Goal: Task Accomplishment & Management: Manage account settings

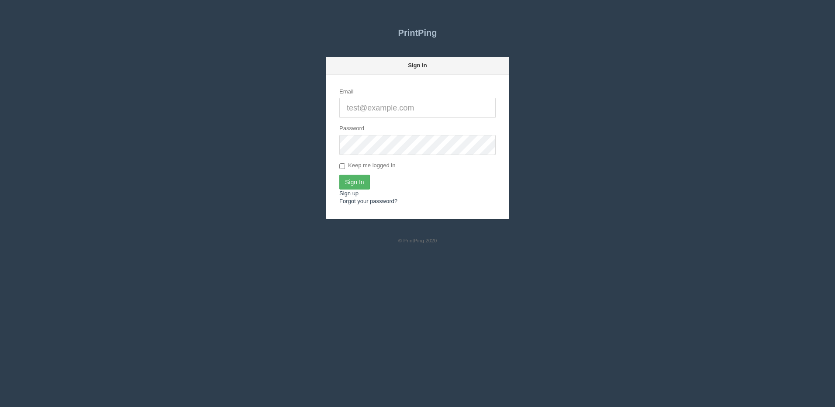
type input "[PERSON_NAME][EMAIL_ADDRESS][DOMAIN_NAME]"
click at [360, 184] on input "Sign In" at bounding box center [354, 182] width 31 height 15
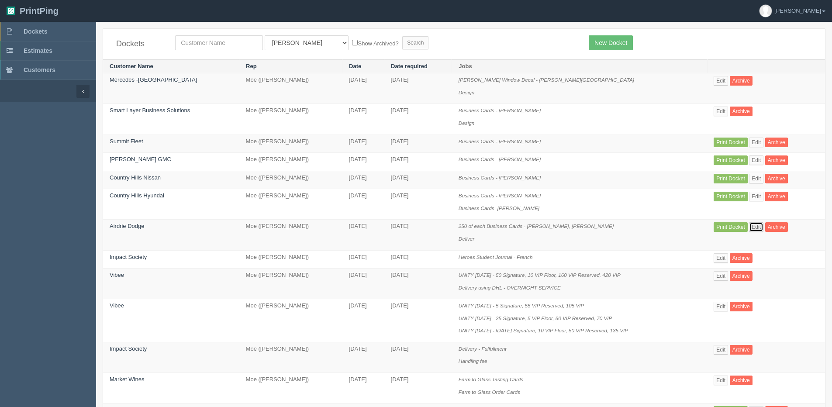
click at [752, 229] on link "Edit" at bounding box center [756, 227] width 14 height 10
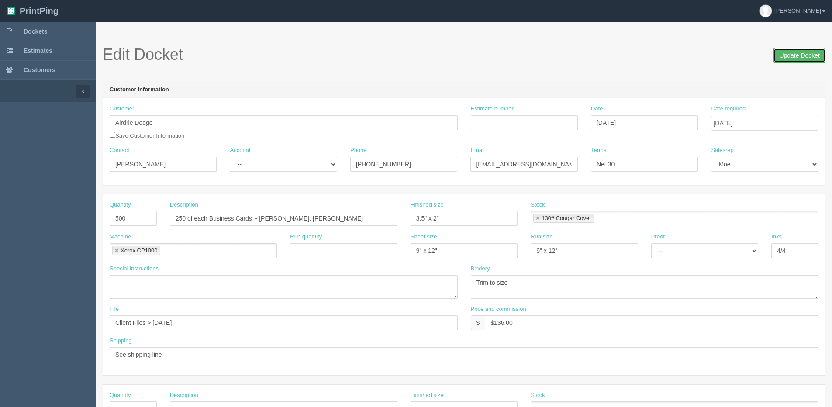
click at [798, 49] on input "Update Docket" at bounding box center [800, 55] width 52 height 15
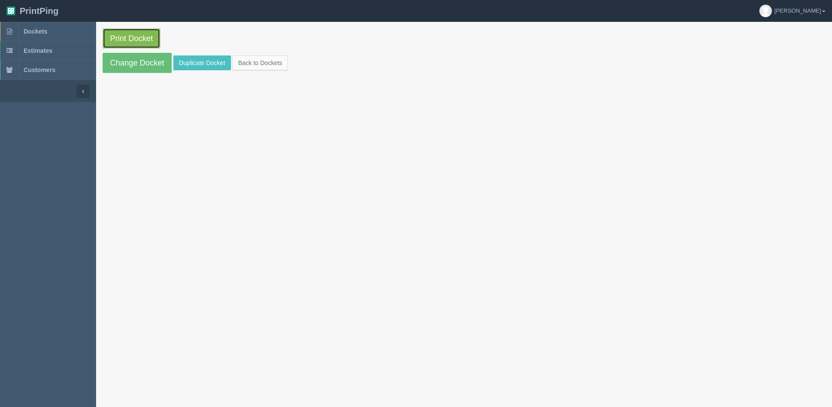
click at [125, 38] on link "Print Docket" at bounding box center [132, 38] width 58 height 20
click at [267, 61] on link "Back to Dockets" at bounding box center [259, 62] width 55 height 15
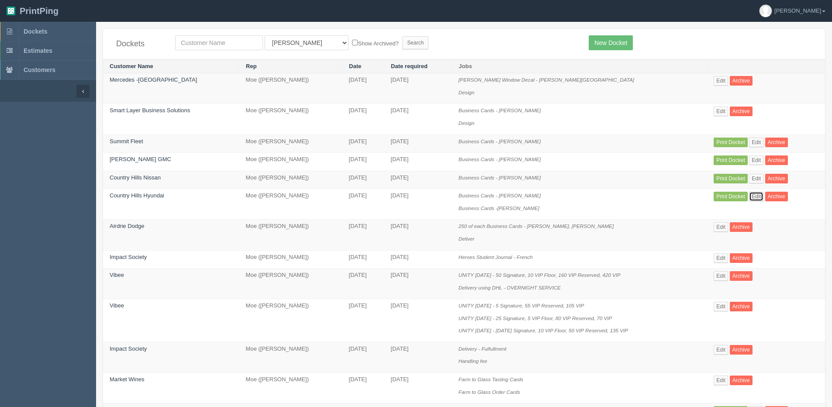
click at [755, 195] on link "Edit" at bounding box center [756, 197] width 14 height 10
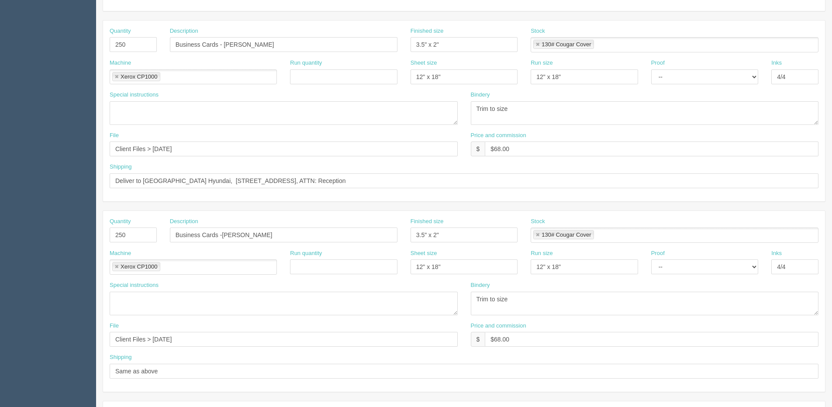
scroll to position [175, 0]
click at [240, 235] on input "Business Cards -Steven Snowden" at bounding box center [284, 234] width 228 height 15
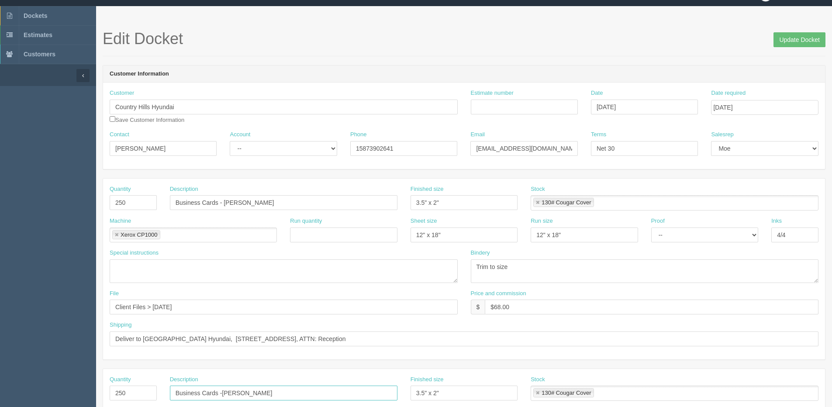
scroll to position [0, 0]
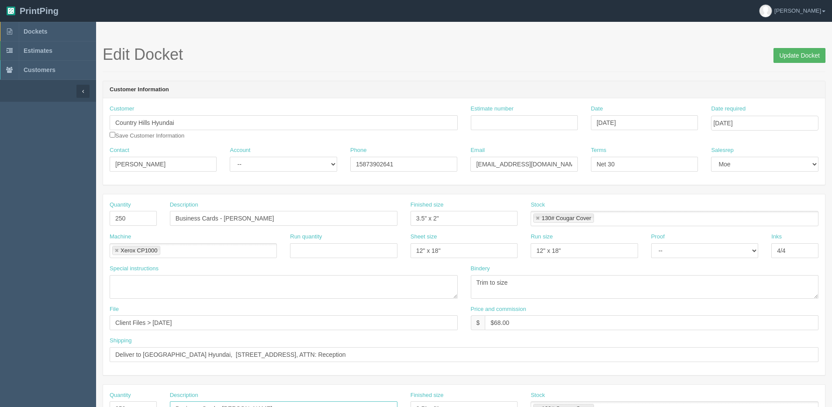
type input "Business Cards -Steve Snowden"
click at [789, 59] on input "Update Docket" at bounding box center [800, 55] width 52 height 15
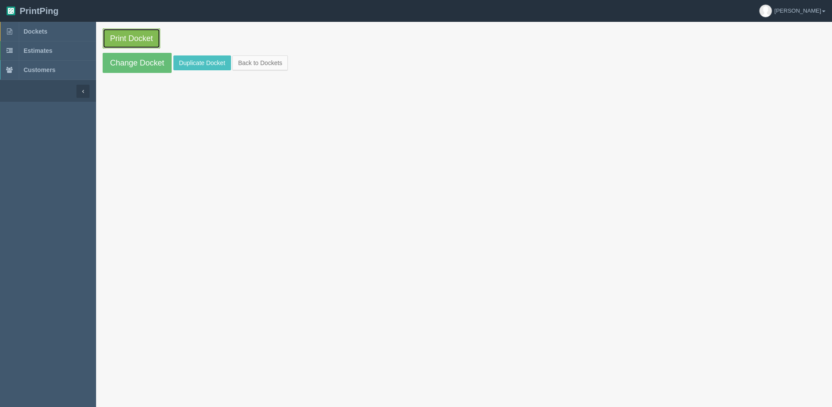
click at [107, 42] on link "Print Docket" at bounding box center [132, 38] width 58 height 20
click at [250, 71] on section "Print Docket Change Docket Duplicate Docket Back to Dockets" at bounding box center [464, 51] width 736 height 58
click at [253, 63] on link "Back to Dockets" at bounding box center [259, 62] width 55 height 15
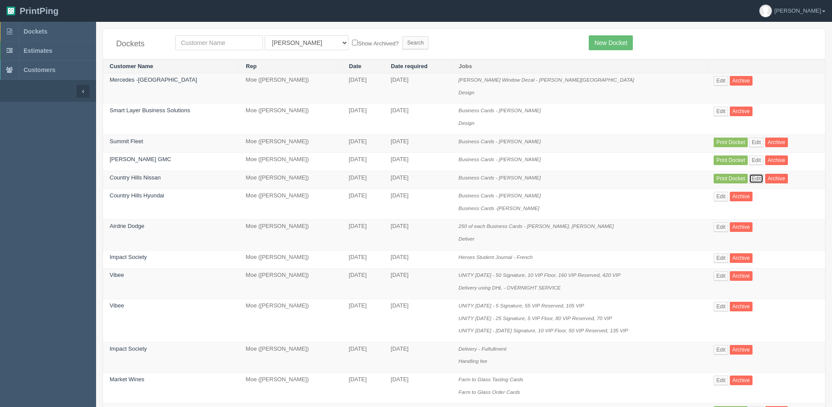
click at [752, 180] on link "Edit" at bounding box center [756, 179] width 14 height 10
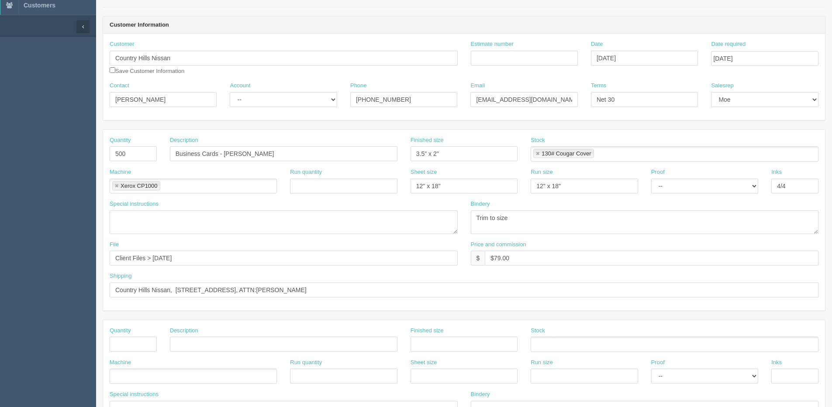
scroll to position [87, 0]
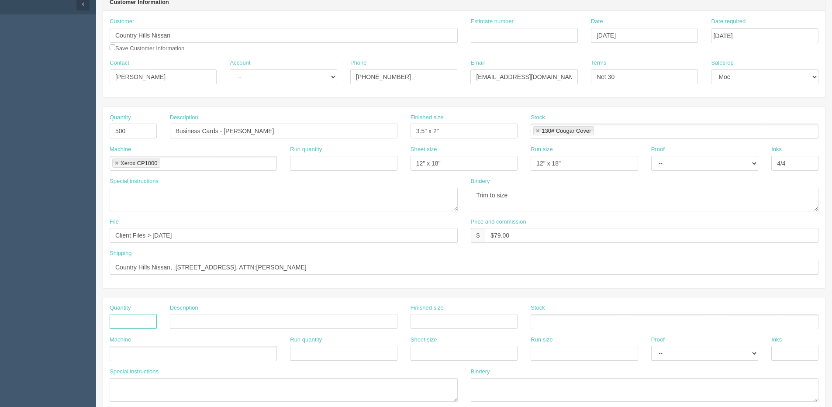
click at [128, 326] on input "text" at bounding box center [133, 321] width 47 height 15
type input "500"
drag, startPoint x: 280, startPoint y: 135, endPoint x: -56, endPoint y: 159, distance: 336.8
click at [0, 159] on html "PrintPing Dan Edit account ( dan@allrush.ca ) Logout Dockets Estimates Customers" at bounding box center [416, 309] width 832 height 793
click at [237, 323] on input "text" at bounding box center [284, 321] width 228 height 15
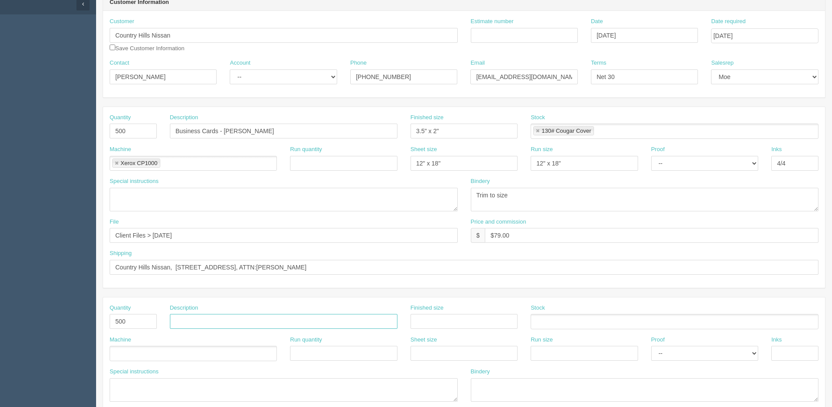
paste input "Business Cards - [PERSON_NAME]"
drag, startPoint x: 226, startPoint y: 320, endPoint x: 358, endPoint y: 278, distance: 138.0
click at [322, 291] on div "Quantity 500 Description Business Cards - Arash K Finished size 3.5" x 2" Stock…" at bounding box center [464, 388] width 723 height 563
type input "Business Cards - [PERSON_NAME]"
click at [443, 325] on input "text" at bounding box center [464, 321] width 107 height 15
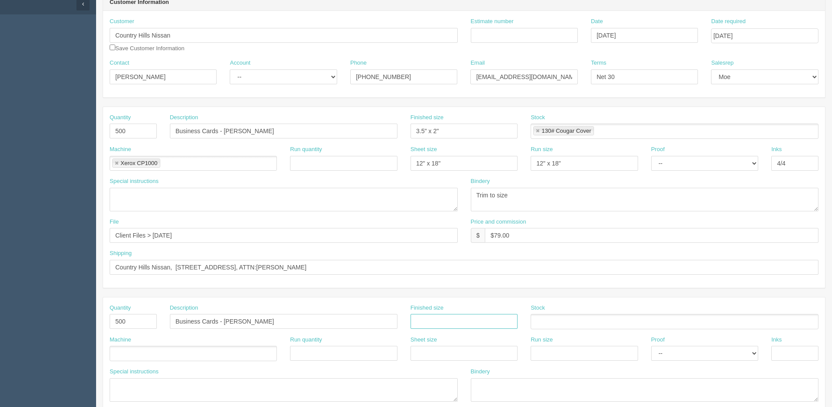
type input "3.5" x 2""
click at [120, 352] on ul at bounding box center [193, 353] width 167 height 15
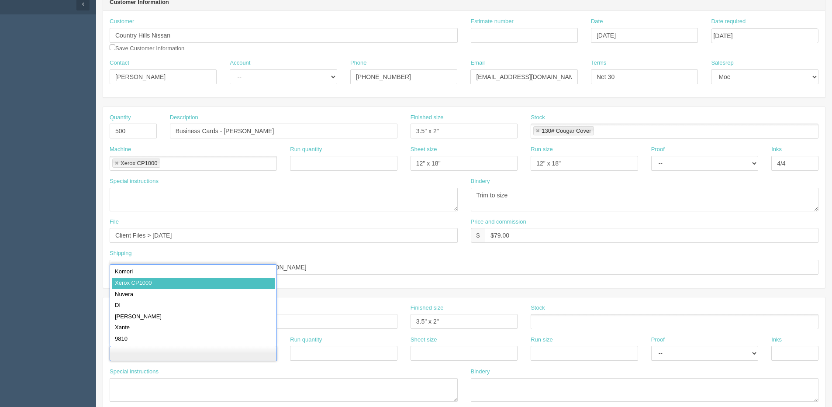
type input "Xerox CP1000"
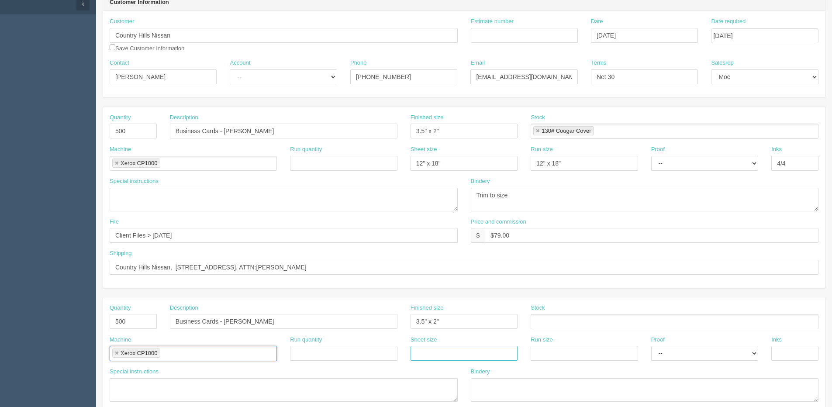
click at [429, 355] on input "text" at bounding box center [464, 353] width 107 height 15
type input "12" x 18""
click at [562, 356] on input "text" at bounding box center [584, 353] width 107 height 15
type input "12" x 18""
click at [805, 363] on div "Inks" at bounding box center [795, 352] width 60 height 32
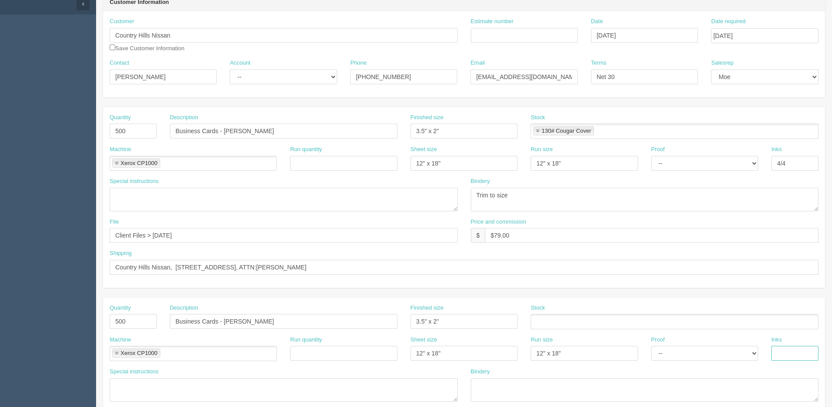
click at [775, 348] on input "text" at bounding box center [794, 353] width 47 height 15
type input "4/4"
click at [554, 317] on ul at bounding box center [675, 321] width 288 height 15
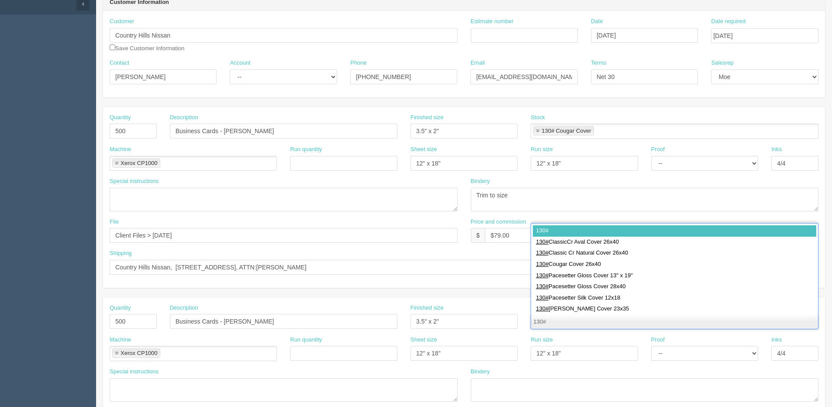
type input "130#"
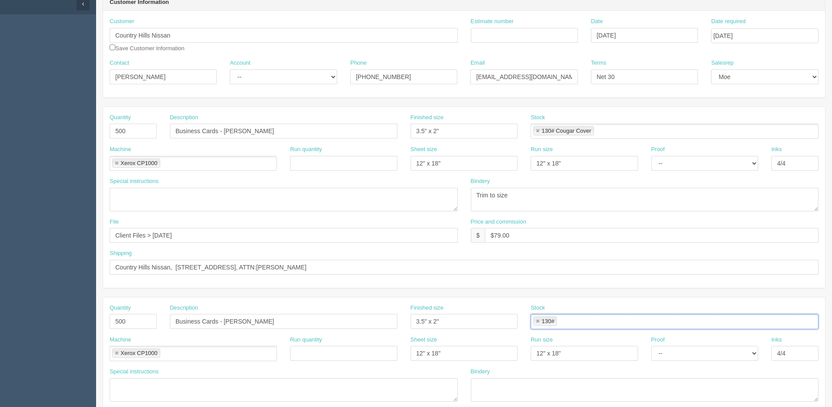
click at [539, 321] on link at bounding box center [537, 322] width 5 height 6
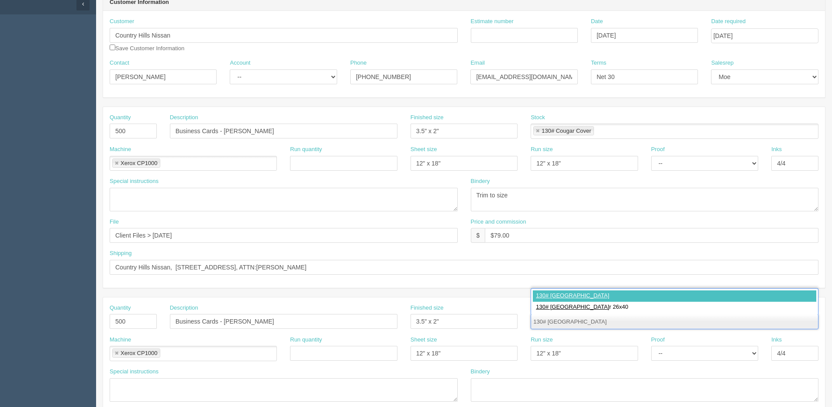
type input "130# Cougar Cover"
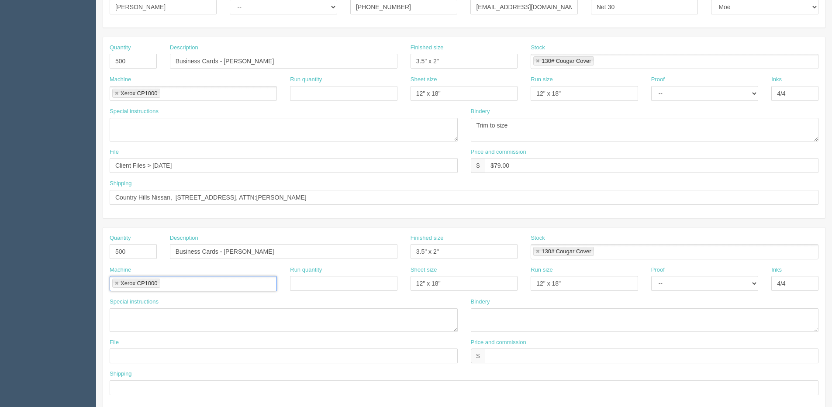
scroll to position [175, 0]
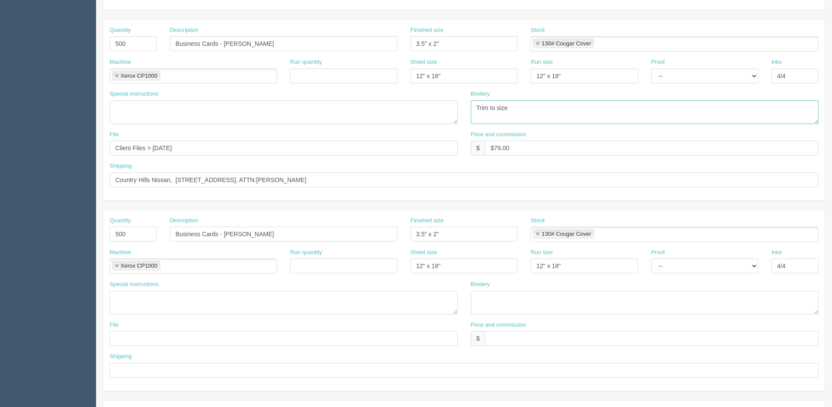
drag, startPoint x: 515, startPoint y: 107, endPoint x: 355, endPoint y: 107, distance: 160.3
click at [355, 107] on div "Special instructions Bindery Trim to size" at bounding box center [464, 110] width 722 height 41
click at [496, 297] on textarea at bounding box center [645, 303] width 348 height 24
paste textarea "Trim to size"
type textarea "Trim to size"
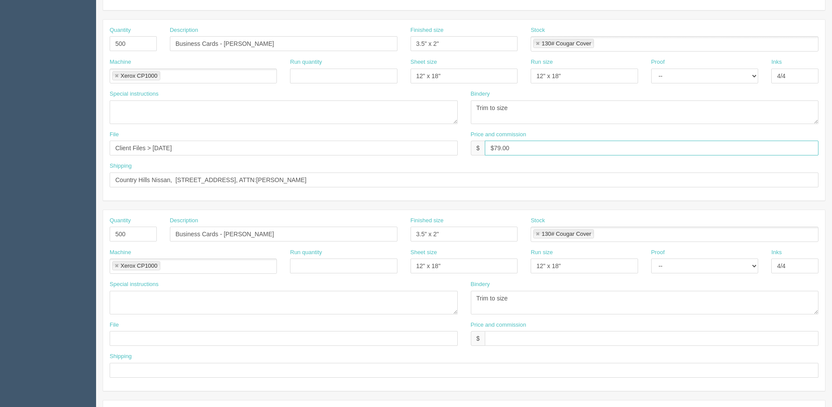
drag, startPoint x: 513, startPoint y: 149, endPoint x: 400, endPoint y: 151, distance: 113.2
click at [400, 151] on div "File Client Files > Sept 2025 Price and commission $ $79.00" at bounding box center [464, 147] width 722 height 32
drag, startPoint x: 505, startPoint y: 341, endPoint x: 495, endPoint y: 341, distance: 9.6
click at [505, 341] on input "text" at bounding box center [652, 338] width 334 height 15
paste input "$79.00"
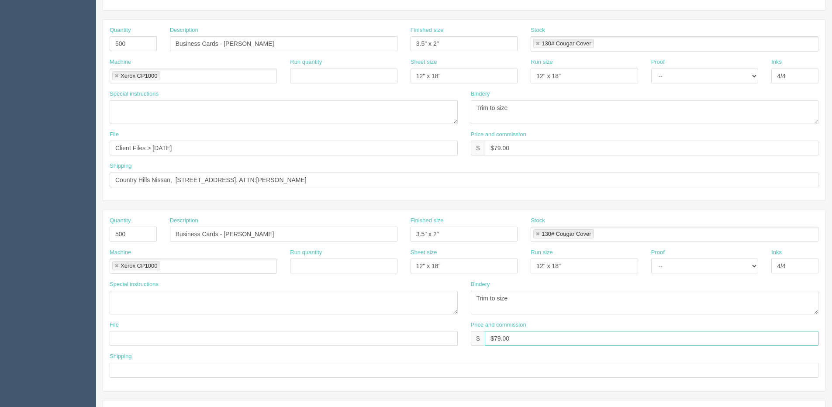
type input "$79.00"
click at [159, 340] on input "text" at bounding box center [284, 338] width 348 height 15
drag, startPoint x: 203, startPoint y: 143, endPoint x: -104, endPoint y: 144, distance: 307.5
click at [0, 144] on html "PrintPing Dan Edit account ( dan@allrush.ca ) Logout Dockets Estimates Customers" at bounding box center [416, 221] width 832 height 793
click at [149, 331] on div "File" at bounding box center [284, 333] width 348 height 25
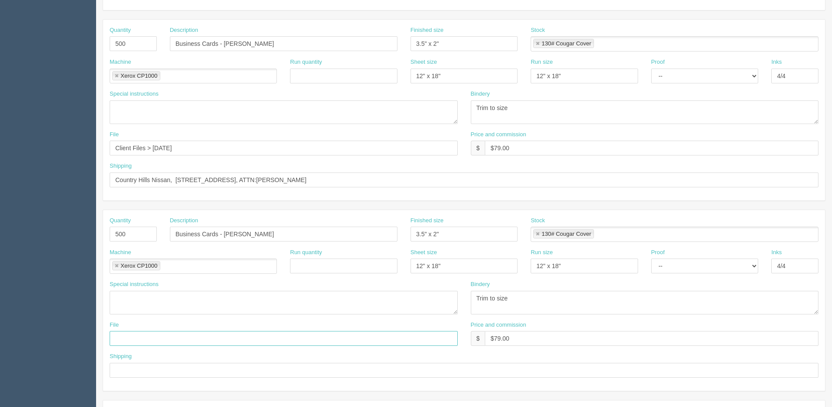
click at [141, 339] on input "text" at bounding box center [284, 338] width 348 height 15
paste input "Client Files > Sept 2025"
type input "Client Files > Sept 2025"
click at [129, 371] on input "text" at bounding box center [464, 370] width 709 height 15
type input "same as above"
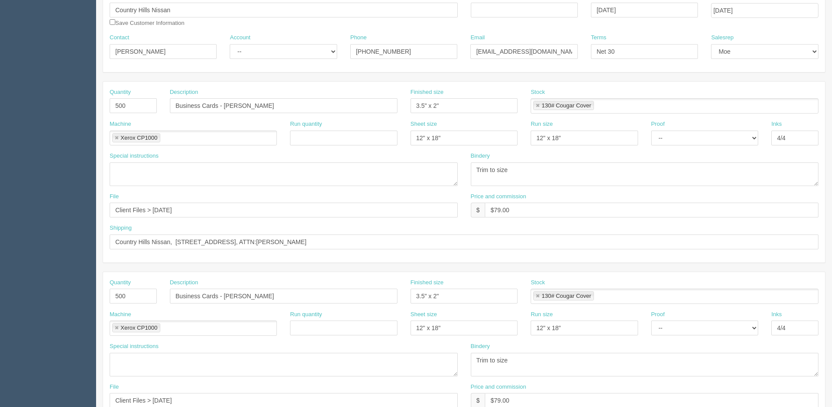
scroll to position [0, 0]
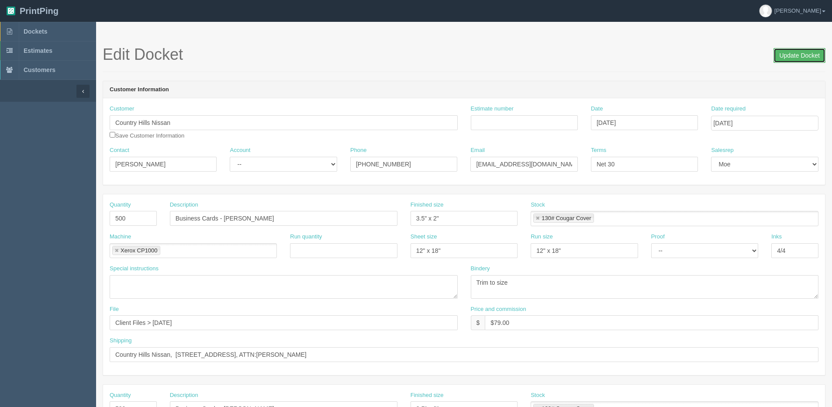
click at [822, 56] on input "Update Docket" at bounding box center [800, 55] width 52 height 15
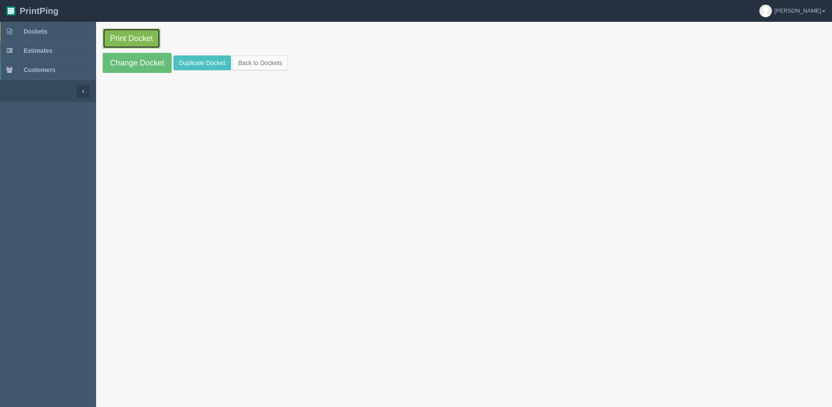
click at [108, 37] on link "Print Docket" at bounding box center [132, 38] width 58 height 20
drag, startPoint x: 263, startPoint y: 72, endPoint x: 261, endPoint y: 68, distance: 4.9
click at [263, 72] on section "Print Docket Change Docket Duplicate Docket Back to Dockets" at bounding box center [464, 51] width 736 height 58
click at [260, 52] on section "Print Docket Change Docket Duplicate Docket Back to Dockets" at bounding box center [464, 51] width 736 height 58
click at [256, 63] on link "Back to Dockets" at bounding box center [259, 62] width 55 height 15
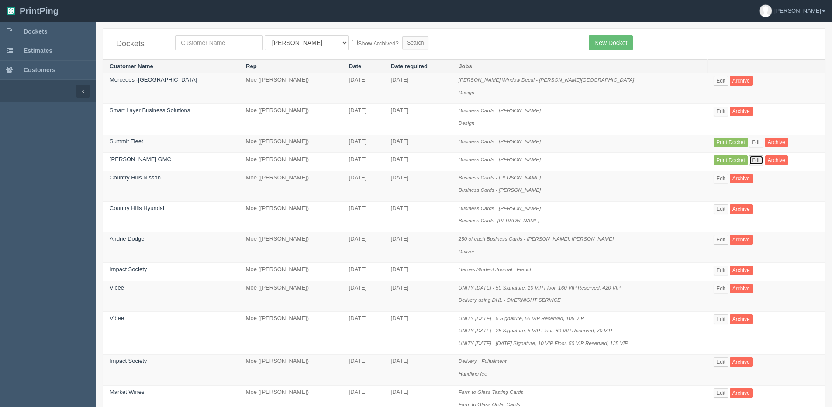
click at [758, 159] on link "Edit" at bounding box center [756, 161] width 14 height 10
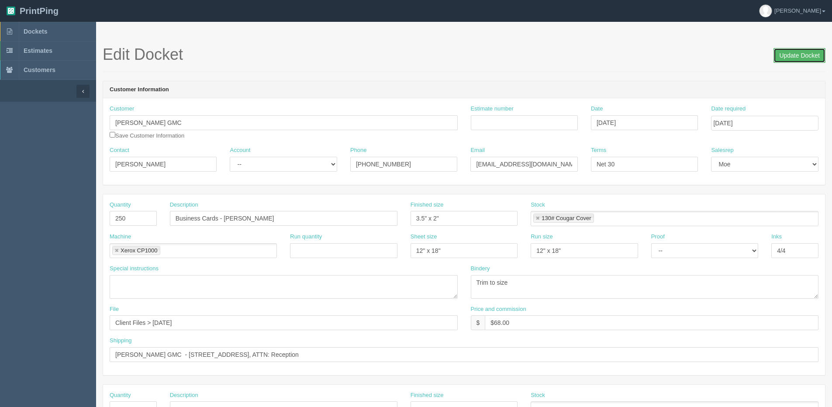
drag, startPoint x: 797, startPoint y: 55, endPoint x: 787, endPoint y: 57, distance: 10.2
click at [796, 57] on input "Update Docket" at bounding box center [800, 55] width 52 height 15
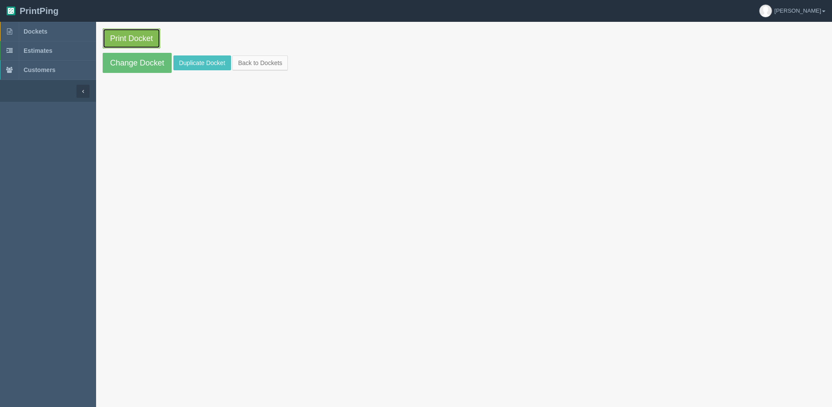
click at [143, 45] on link "Print Docket" at bounding box center [132, 38] width 58 height 20
click at [251, 58] on link "Back to Dockets" at bounding box center [259, 62] width 55 height 15
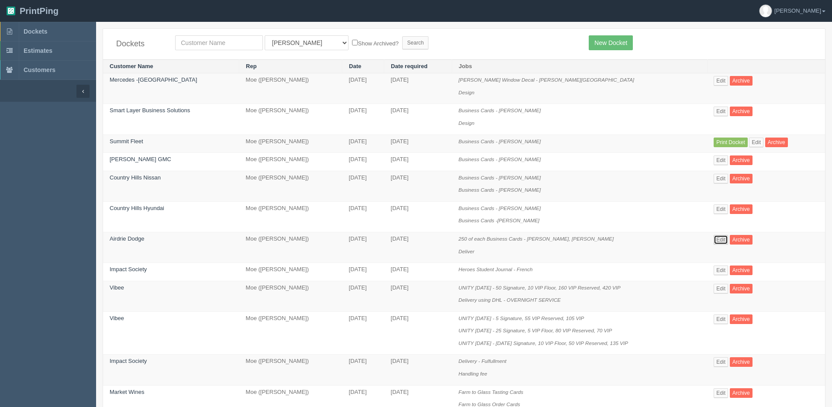
click at [716, 242] on link "Edit" at bounding box center [721, 240] width 14 height 10
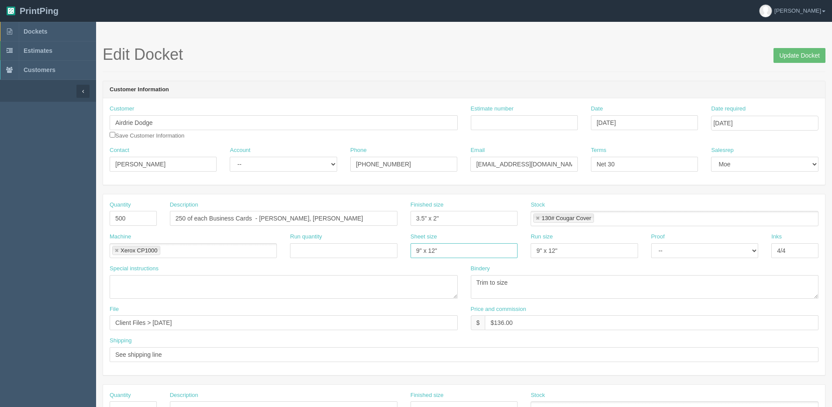
drag, startPoint x: 433, startPoint y: 254, endPoint x: 259, endPoint y: 254, distance: 173.9
click at [259, 254] on div "Machine Xerox CP1000 Xerox CP1000 Run quantity Sheet size 9" x 12" Run size 9" …" at bounding box center [464, 249] width 722 height 32
type input "12" x 18""
drag, startPoint x: 574, startPoint y: 249, endPoint x: 495, endPoint y: 253, distance: 80.0
click at [495, 253] on div "Machine Xerox CP1000 Xerox CP1000 Run quantity Sheet size 12" x 18" Run size 9"…" at bounding box center [464, 249] width 722 height 32
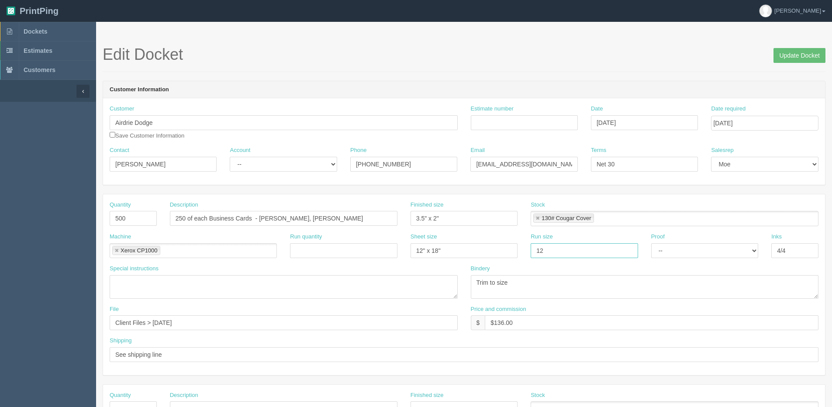
type input "12" x 18""
click at [801, 58] on input "Update Docket" at bounding box center [800, 55] width 52 height 15
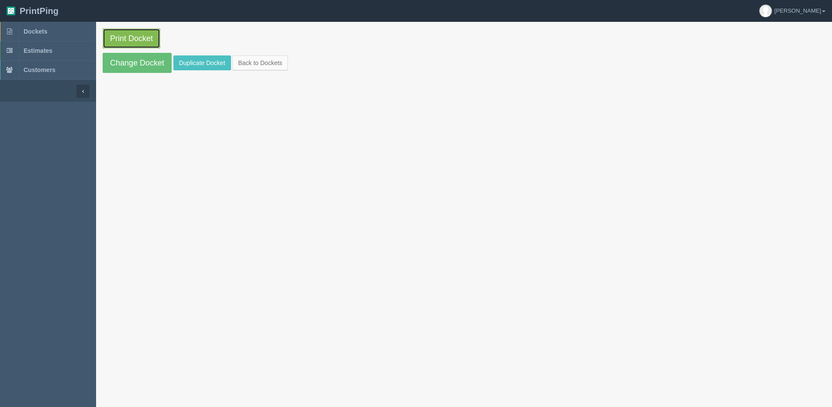
click at [136, 40] on link "Print Docket" at bounding box center [132, 38] width 58 height 20
click at [267, 65] on link "Back to Dockets" at bounding box center [259, 62] width 55 height 15
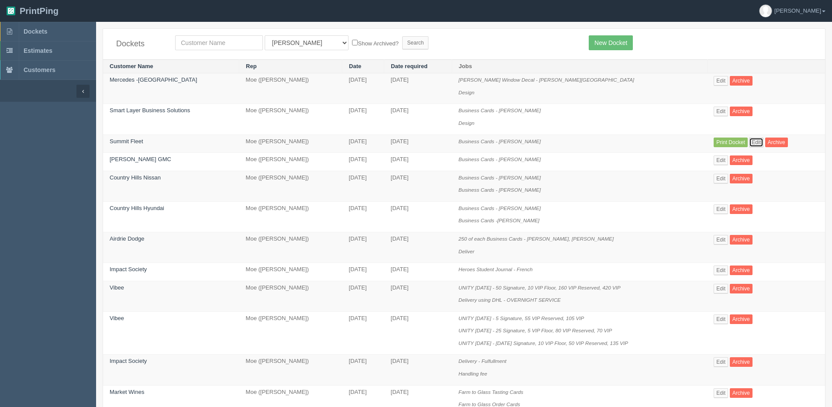
click at [755, 145] on link "Edit" at bounding box center [756, 143] width 14 height 10
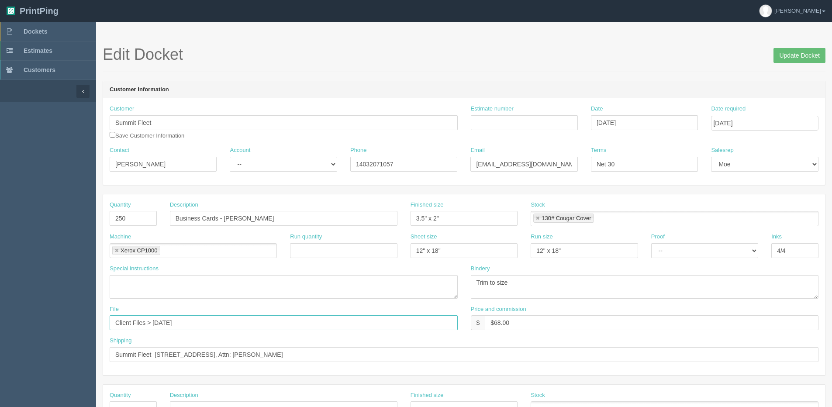
drag, startPoint x: 152, startPoint y: 317, endPoint x: 442, endPoint y: 282, distance: 292.2
click at [442, 282] on div "Quantity 250 Description Business Cards - [PERSON_NAME] Finished size 3.5" x 2"…" at bounding box center [464, 284] width 722 height 181
type input "Client Files > [DATE]"
click at [774, 58] on input "Update Docket" at bounding box center [800, 55] width 52 height 15
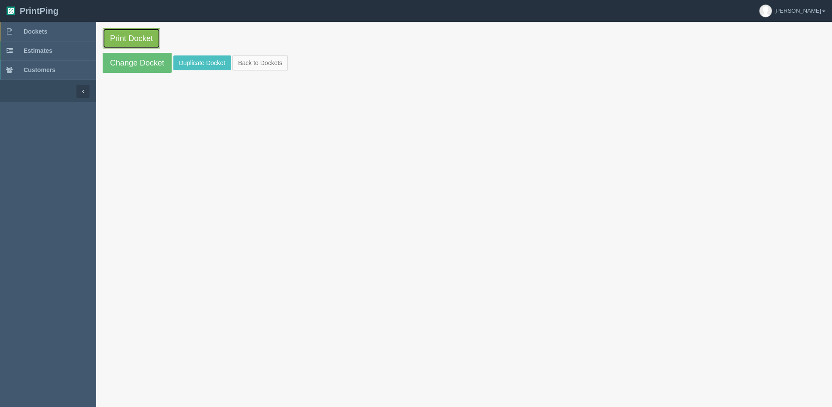
click at [145, 38] on link "Print Docket" at bounding box center [132, 38] width 58 height 20
click at [266, 59] on link "Back to Dockets" at bounding box center [259, 62] width 55 height 15
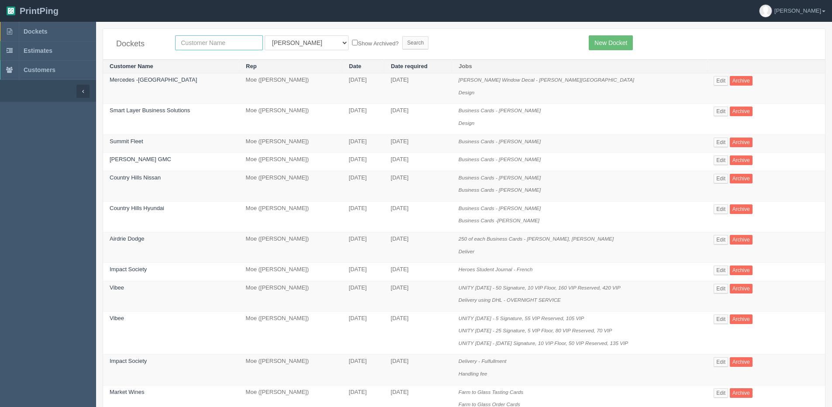
click at [176, 40] on input "text" at bounding box center [219, 42] width 88 height 15
type input "zoga"
click at [402, 36] on input "Search" at bounding box center [415, 42] width 26 height 13
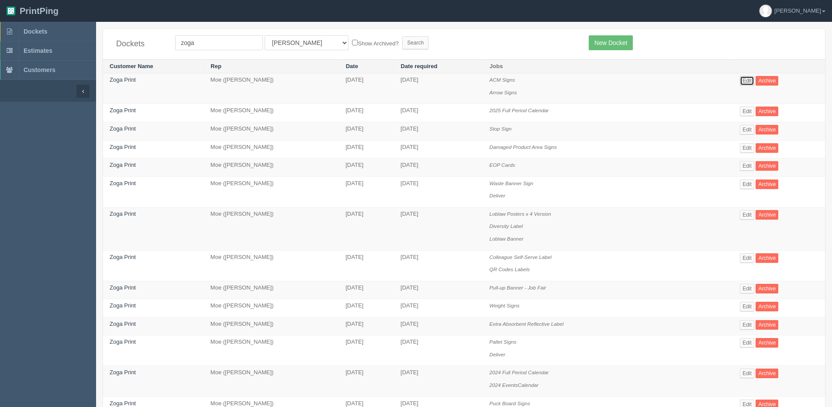
click at [742, 81] on link "Edit" at bounding box center [747, 81] width 14 height 10
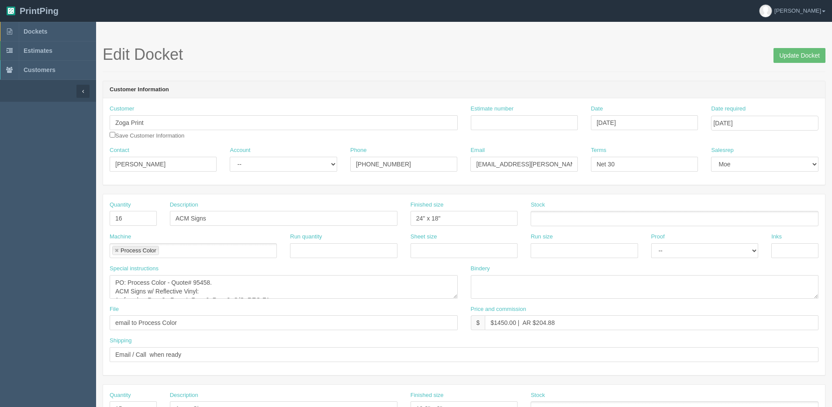
click at [289, 270] on div "Special instructions PO: Process Color - Quote# 95458. ACM Signs w/ Reflective …" at bounding box center [284, 282] width 348 height 34
click at [42, 27] on link "Dockets" at bounding box center [48, 31] width 96 height 19
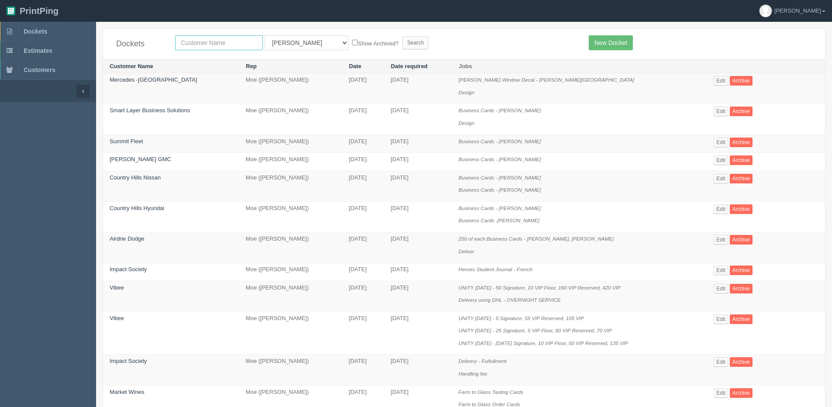
click at [211, 46] on input "text" at bounding box center [219, 42] width 88 height 15
type input "hope"
click at [402, 36] on input "Search" at bounding box center [415, 42] width 26 height 13
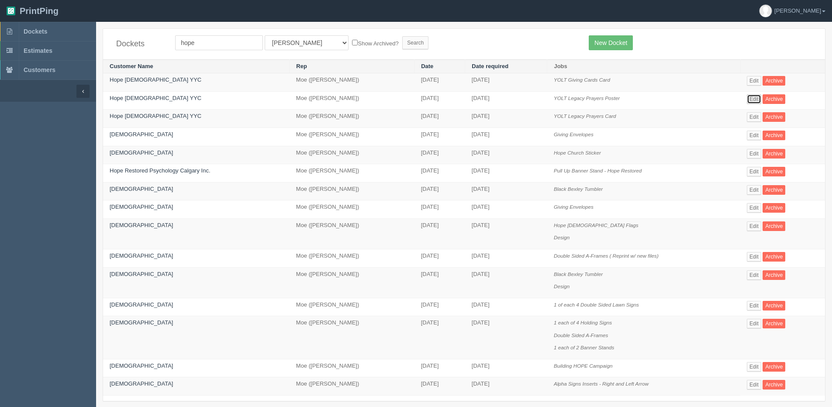
click at [758, 98] on link "Edit" at bounding box center [754, 99] width 14 height 10
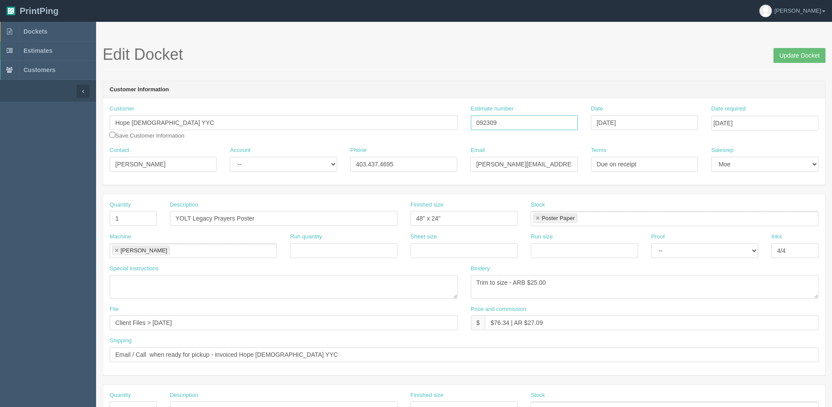
drag, startPoint x: 522, startPoint y: 120, endPoint x: 279, endPoint y: 155, distance: 245.8
click at [279, 155] on div "Customer Hope Church YYC Save Customer Information Estimate number 092309 Date …" at bounding box center [464, 141] width 722 height 86
click at [39, 37] on link "Dockets" at bounding box center [48, 31] width 96 height 19
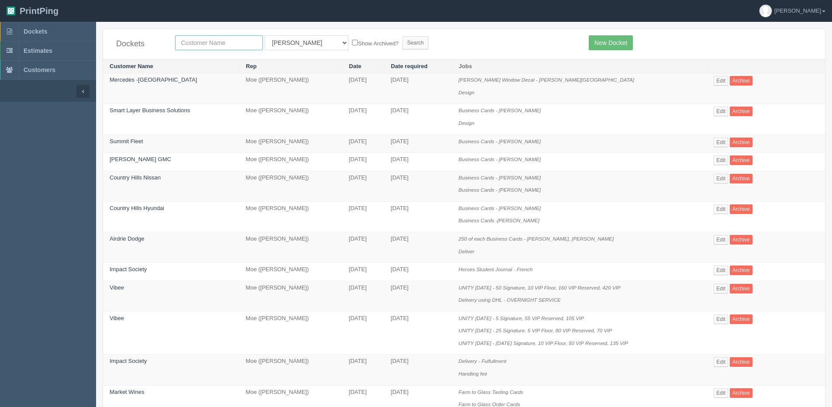
click at [239, 44] on input "text" at bounding box center [219, 42] width 88 height 15
type input "hope"
click at [402, 36] on input "Search" at bounding box center [415, 42] width 26 height 13
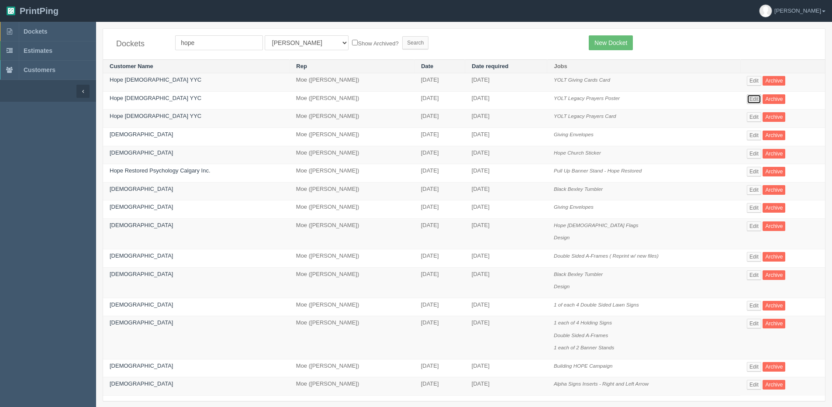
click at [752, 98] on link "Edit" at bounding box center [754, 99] width 14 height 10
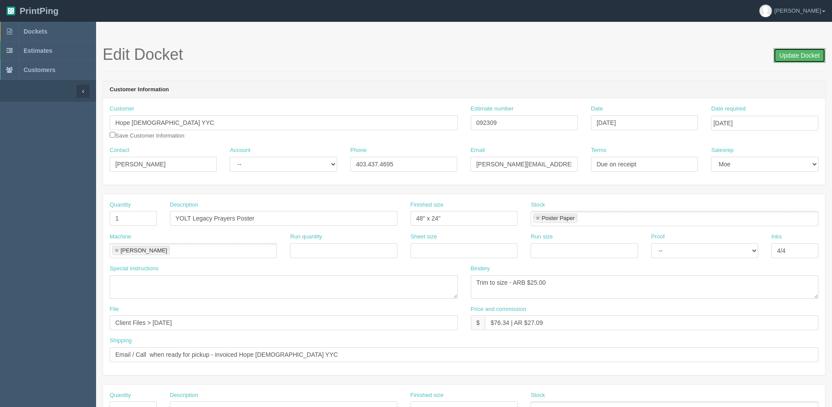
drag, startPoint x: 805, startPoint y: 55, endPoint x: 797, endPoint y: 58, distance: 8.0
click at [805, 55] on input "Update Docket" at bounding box center [800, 55] width 52 height 15
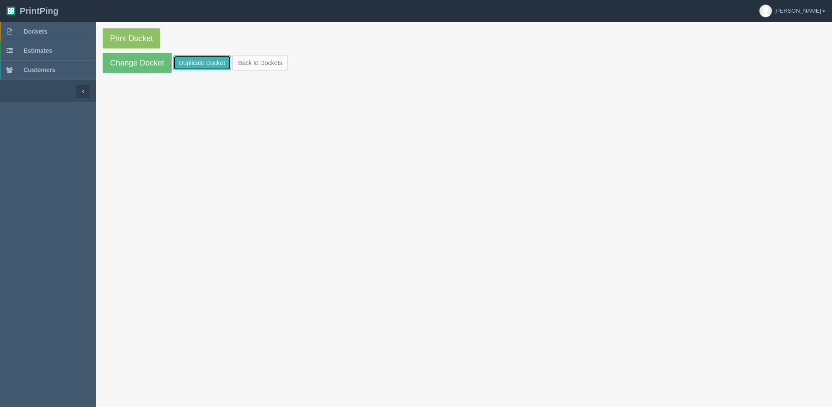
click at [197, 62] on link "Duplicate Docket" at bounding box center [202, 62] width 58 height 15
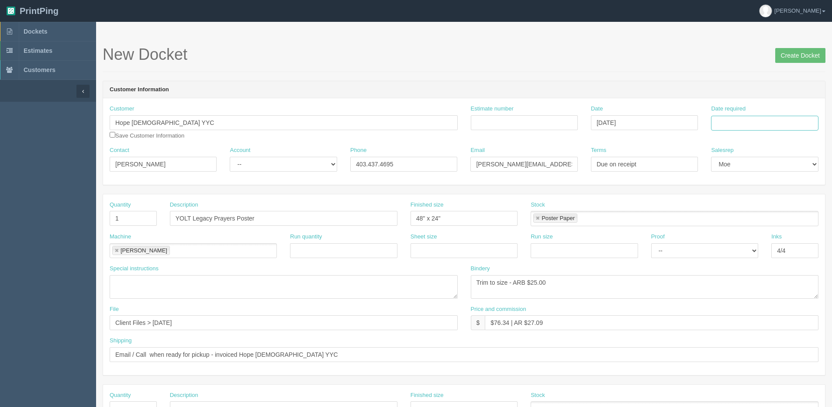
click at [736, 127] on input "Date required" at bounding box center [764, 123] width 107 height 15
click at [731, 250] on th "Today" at bounding box center [753, 244] width 81 height 13
type input "September 18, 2025"
drag, startPoint x: 727, startPoint y: 205, endPoint x: 544, endPoint y: 204, distance: 183.0
click at [724, 204] on tr "21 22 23 24 25 26 27" at bounding box center [753, 207] width 81 height 13
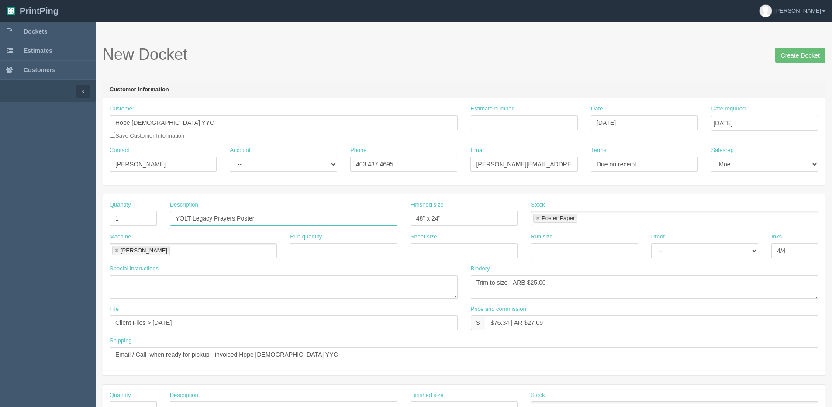
drag, startPoint x: 214, startPoint y: 219, endPoint x: 236, endPoint y: 219, distance: 21.4
click at [236, 219] on input "YOLT Legacy Prayers Poster" at bounding box center [284, 218] width 228 height 15
type input "YOLT Legacy Legacy Giving Poster"
drag, startPoint x: 432, startPoint y: 218, endPoint x: 437, endPoint y: 219, distance: 5.0
click at [437, 219] on input "48" x 24"" at bounding box center [464, 218] width 107 height 15
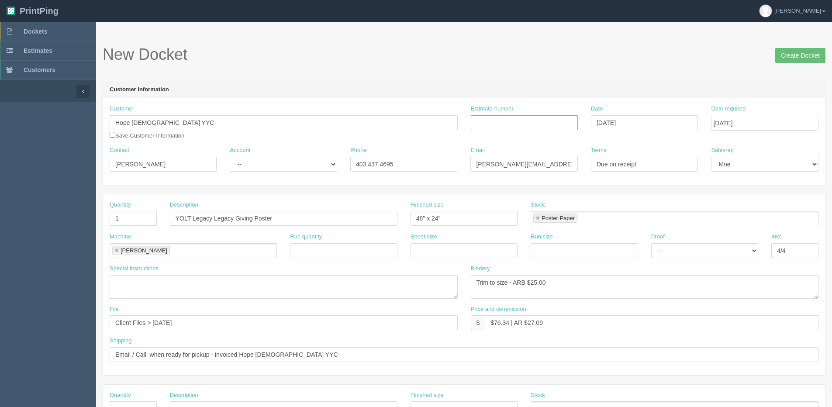
click at [498, 123] on input "Estimate number" at bounding box center [524, 122] width 107 height 15
type input "092309"
click at [720, 262] on div "Proof -- Email Hard Copy" at bounding box center [705, 249] width 120 height 32
click at [803, 56] on input "Create Docket" at bounding box center [800, 55] width 50 height 15
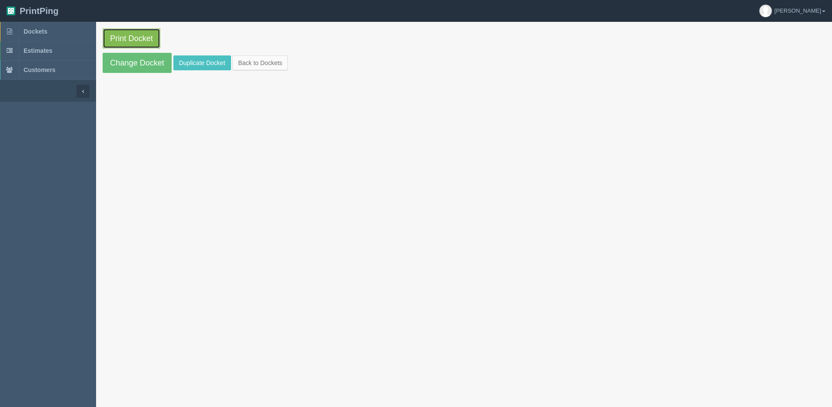
click at [124, 43] on link "Print Docket" at bounding box center [132, 38] width 58 height 20
click at [253, 65] on link "Back to Dockets" at bounding box center [259, 62] width 55 height 15
